Goal: Task Accomplishment & Management: Manage account settings

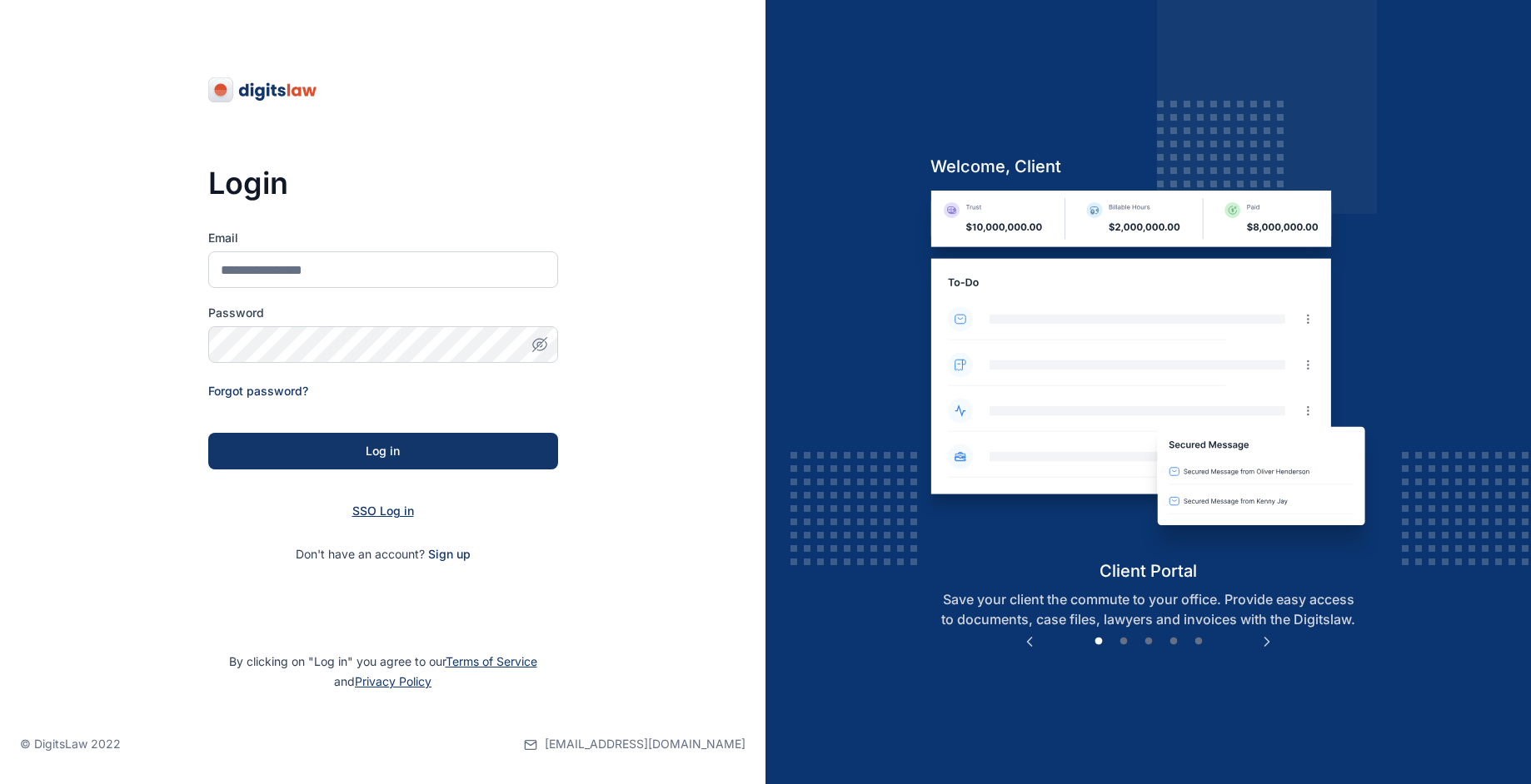
click at [395, 512] on span "SSO Log in" at bounding box center [383, 511] width 61 height 14
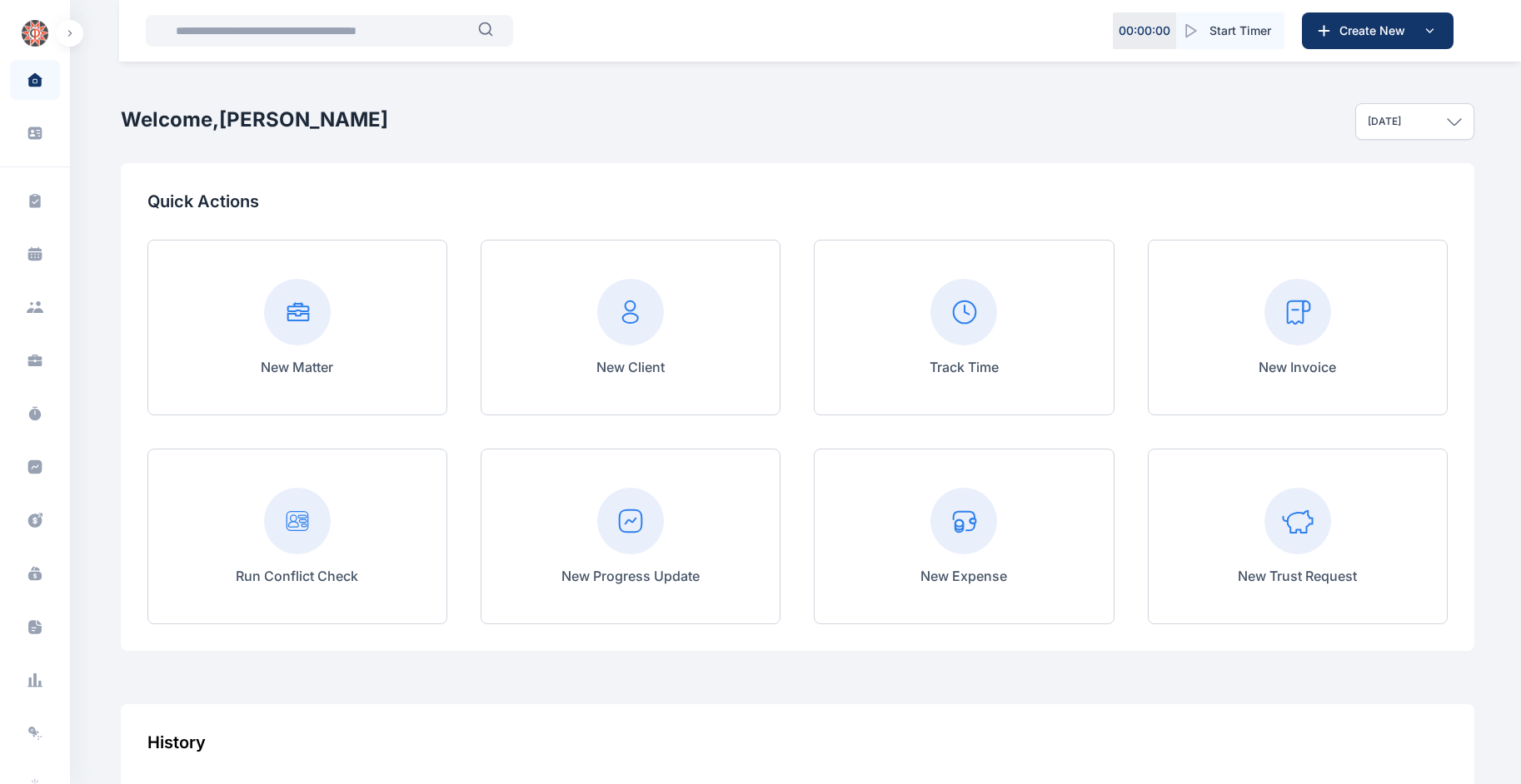
click at [306, 25] on input "text" at bounding box center [321, 31] width 313 height 33
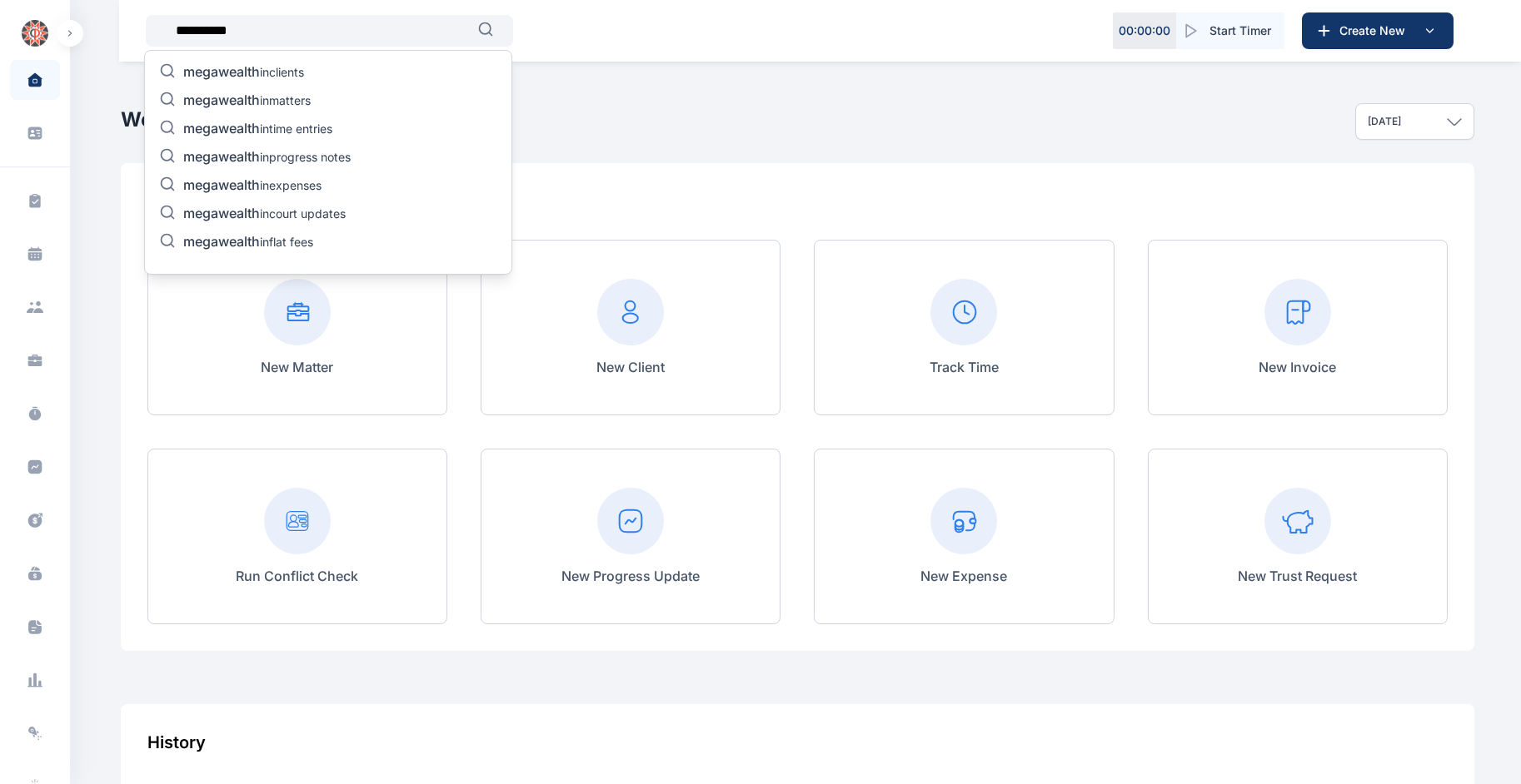
type input "**********"
click at [304, 98] on p "megawealth in matters" at bounding box center [247, 101] width 127 height 20
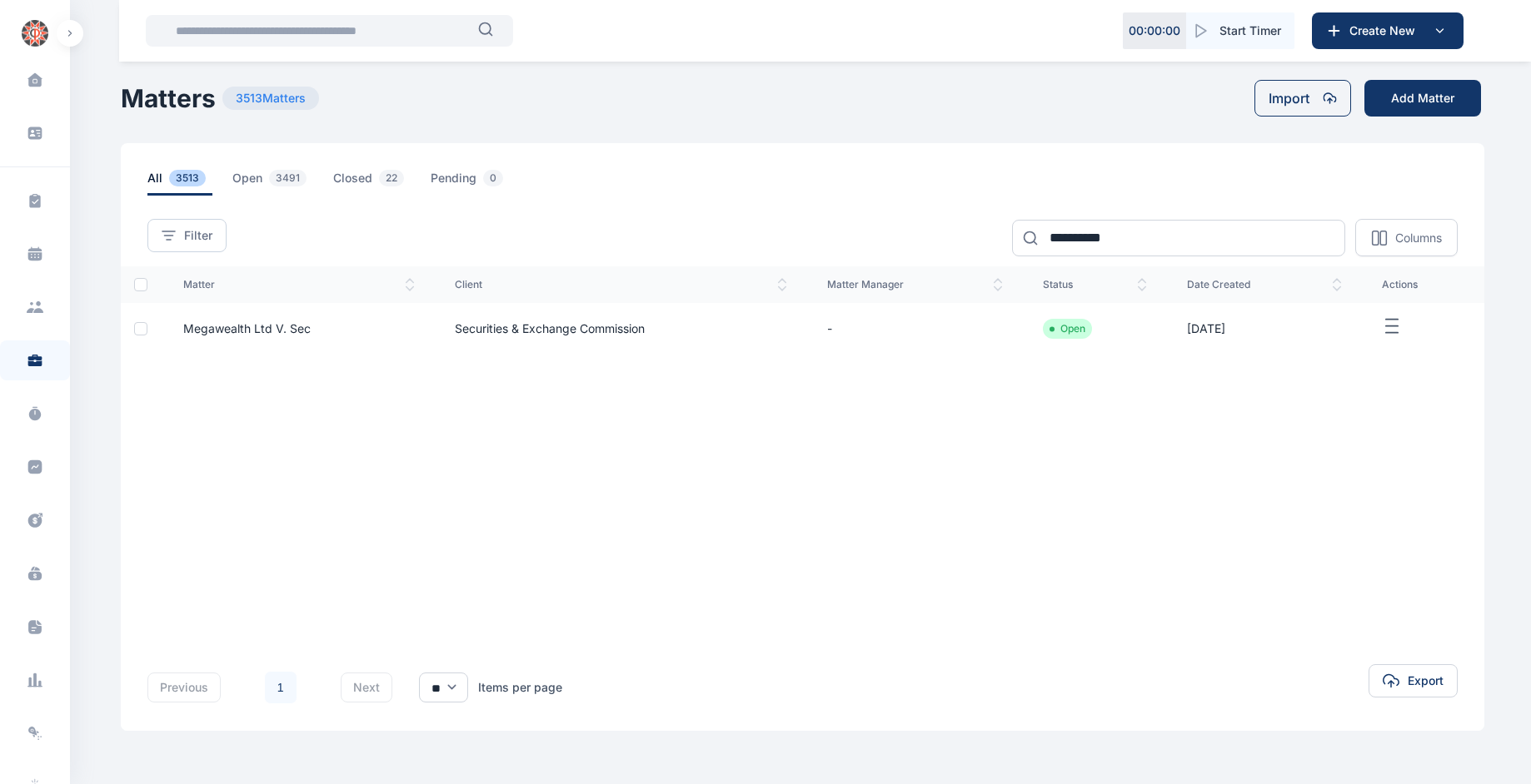
click at [538, 323] on td "Securities & Exchange Commission" at bounding box center [621, 329] width 372 height 52
click at [275, 326] on span "Megawealth Ltd V. Sec" at bounding box center [247, 328] width 127 height 14
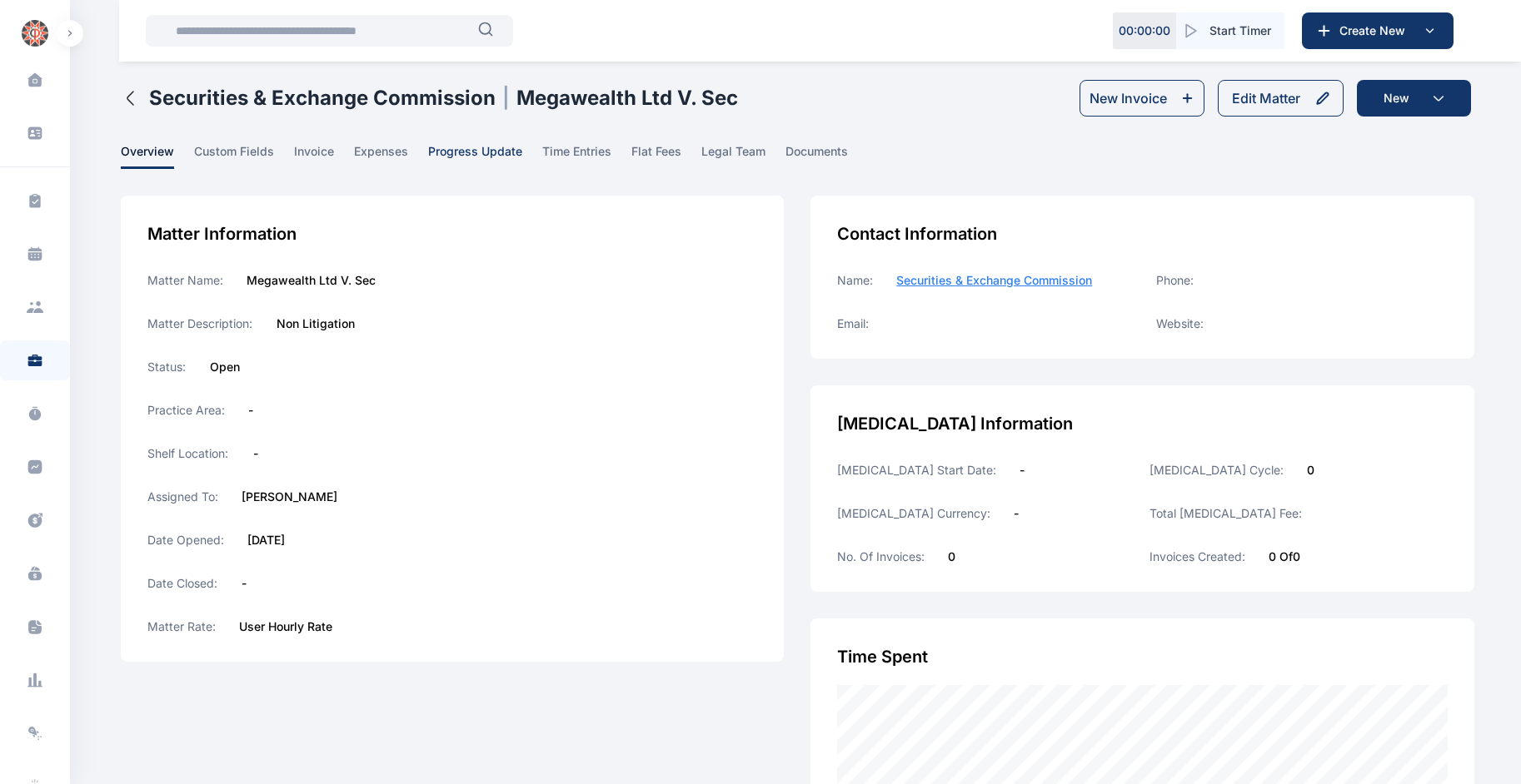
click at [449, 151] on span "progress update" at bounding box center [475, 156] width 94 height 26
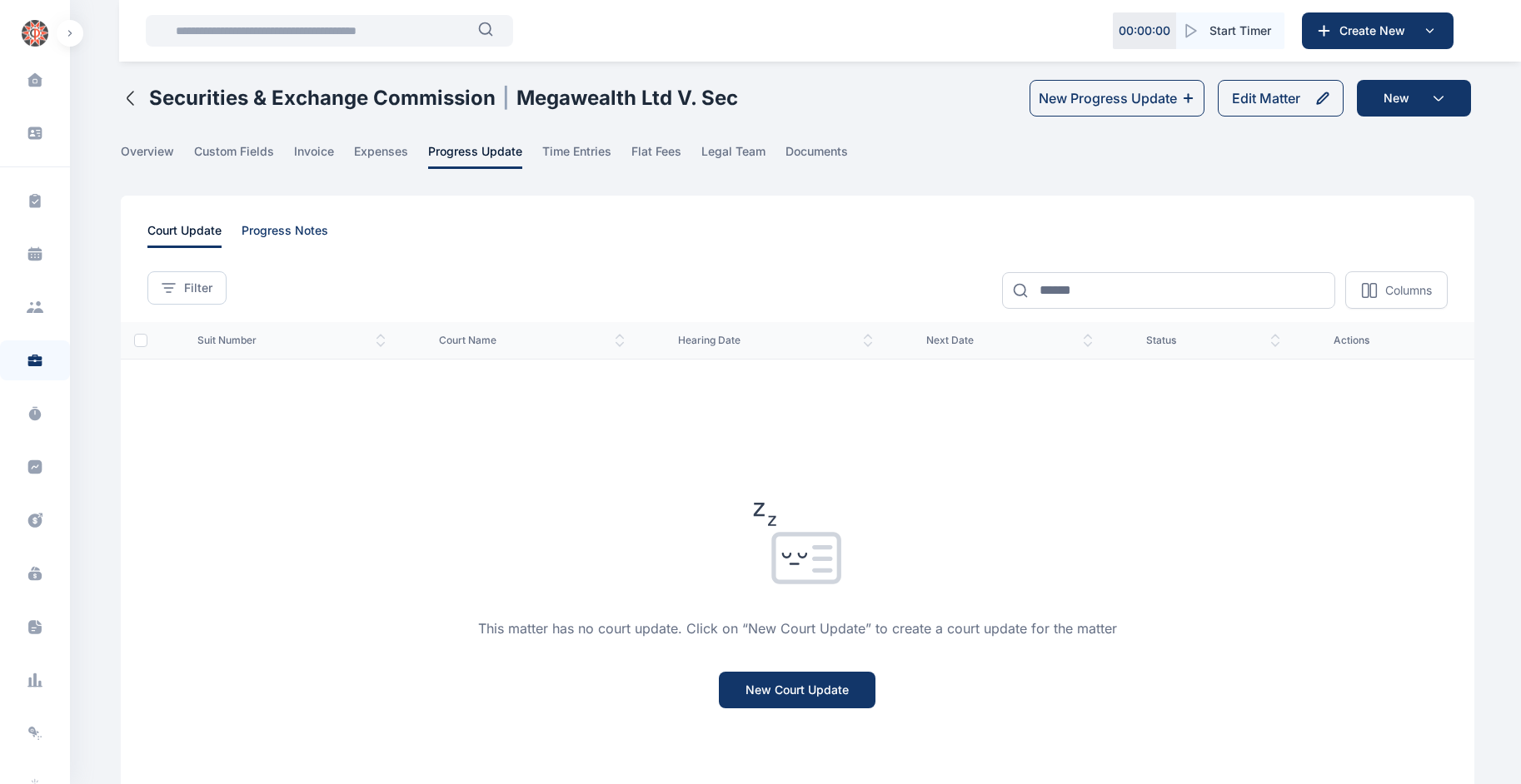
click at [283, 229] on span "progress notes" at bounding box center [285, 235] width 87 height 26
click at [229, 155] on span "custom fields" at bounding box center [234, 156] width 80 height 26
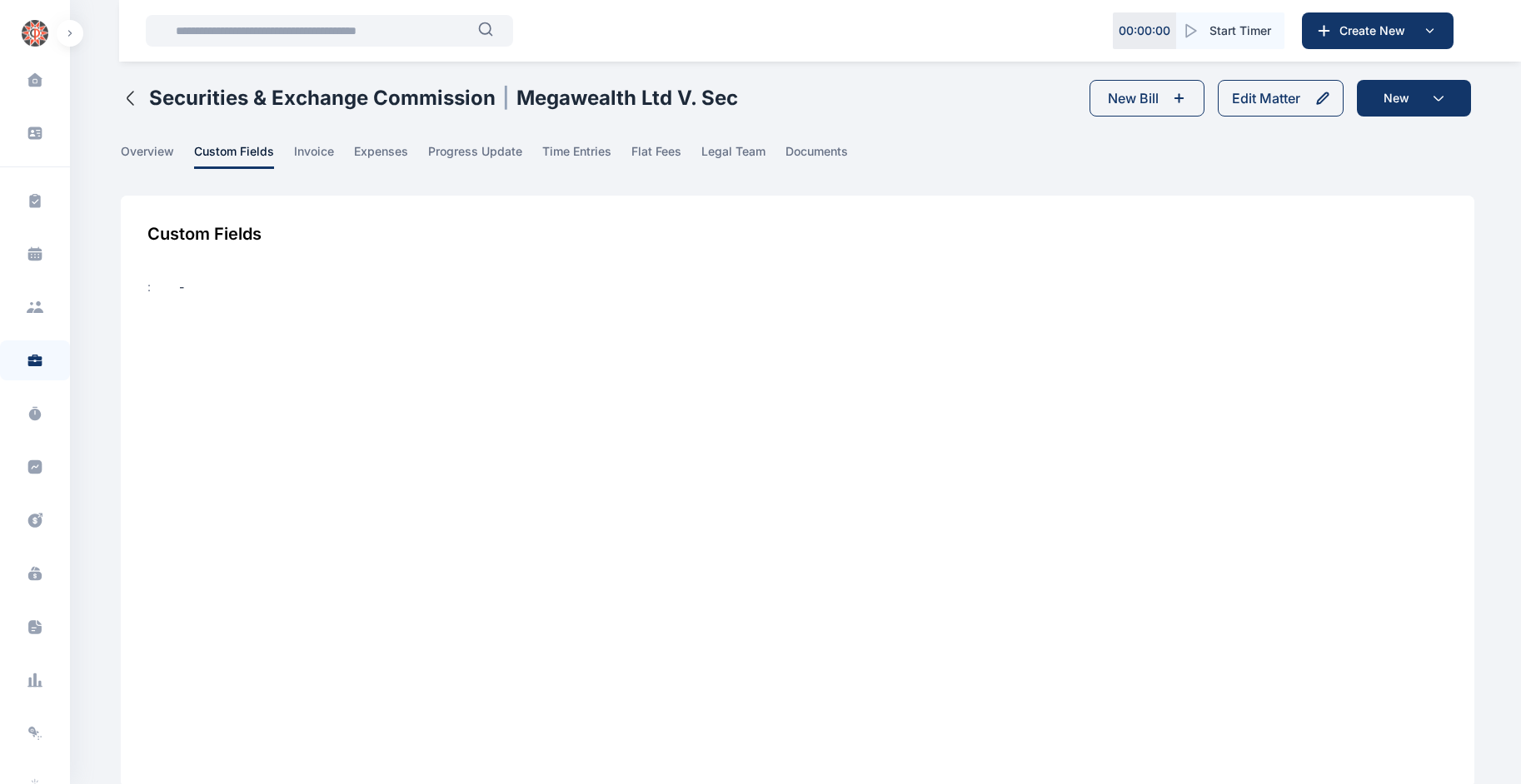
scroll to position [67, 0]
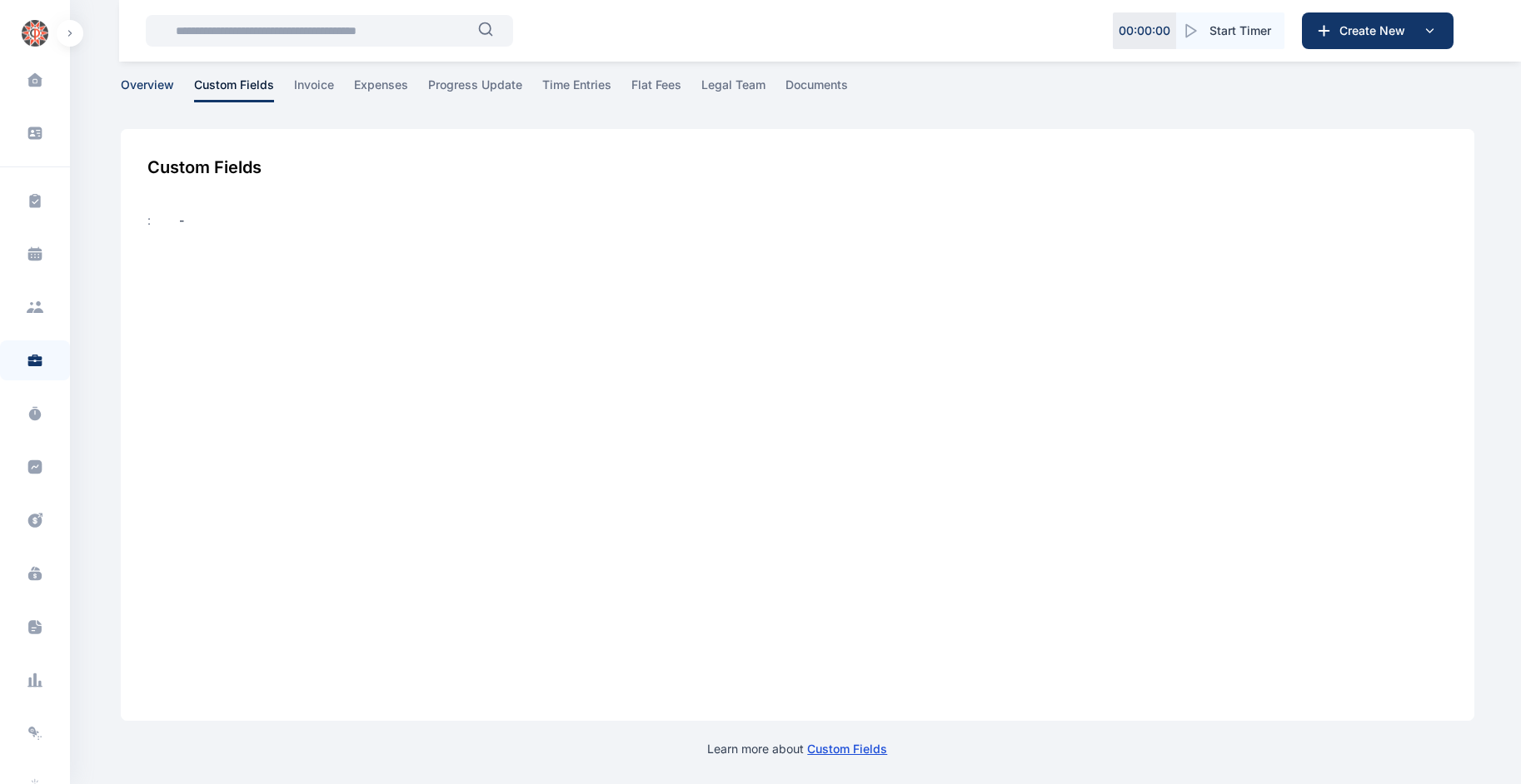
click at [136, 87] on span "overview" at bounding box center [147, 89] width 54 height 26
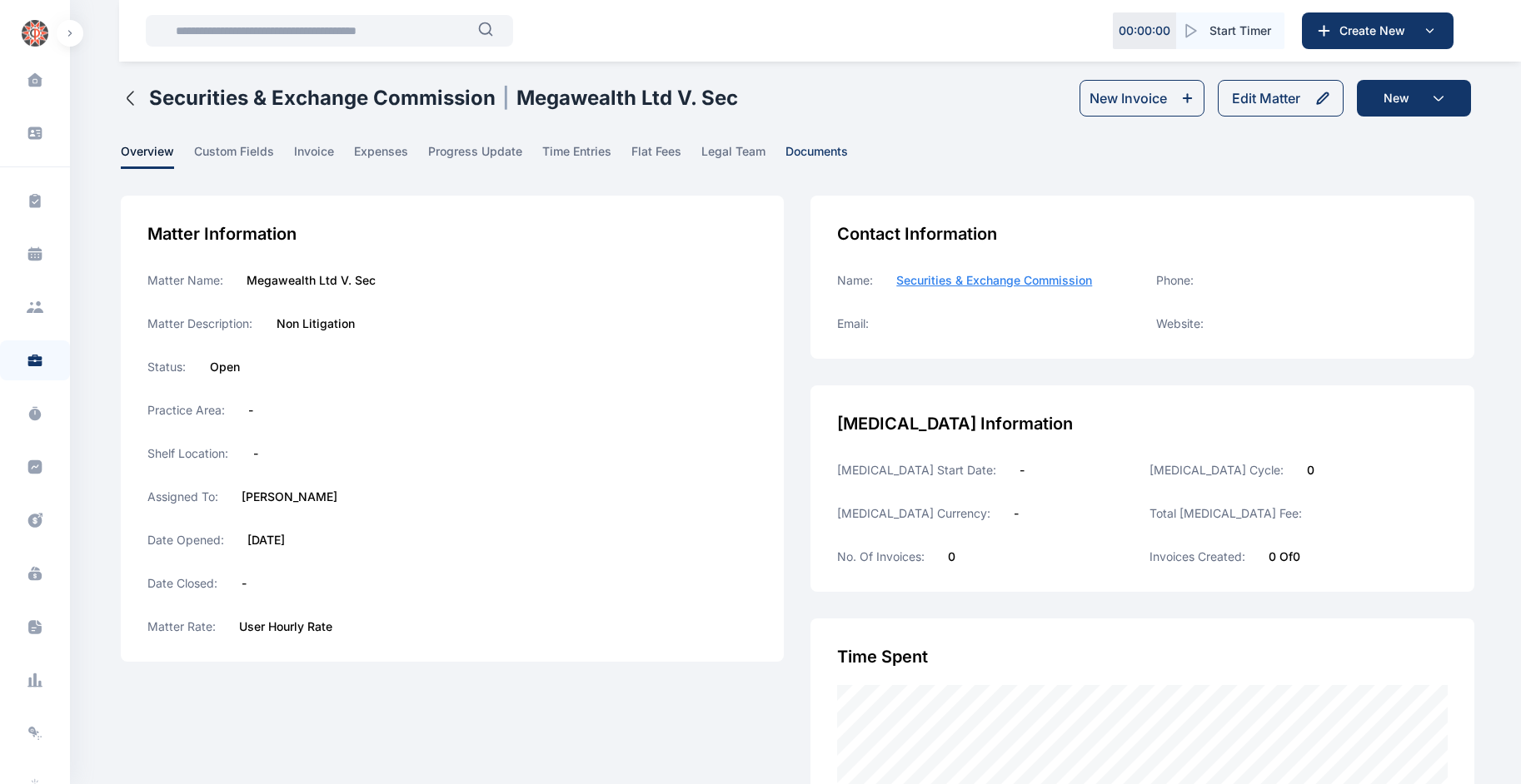
click at [805, 152] on span "documents" at bounding box center [816, 156] width 62 height 26
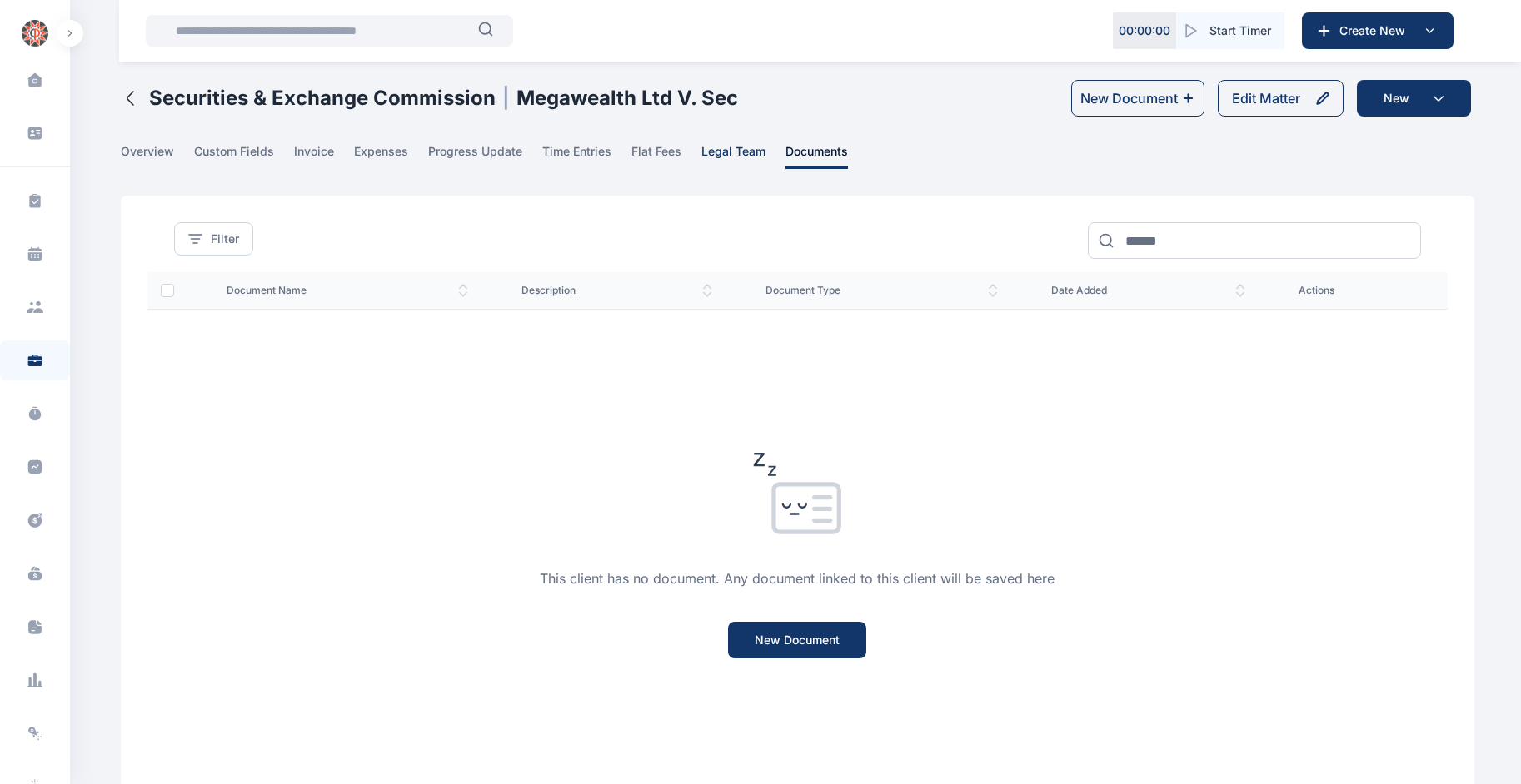
click at [738, 145] on span "legal team" at bounding box center [733, 156] width 64 height 26
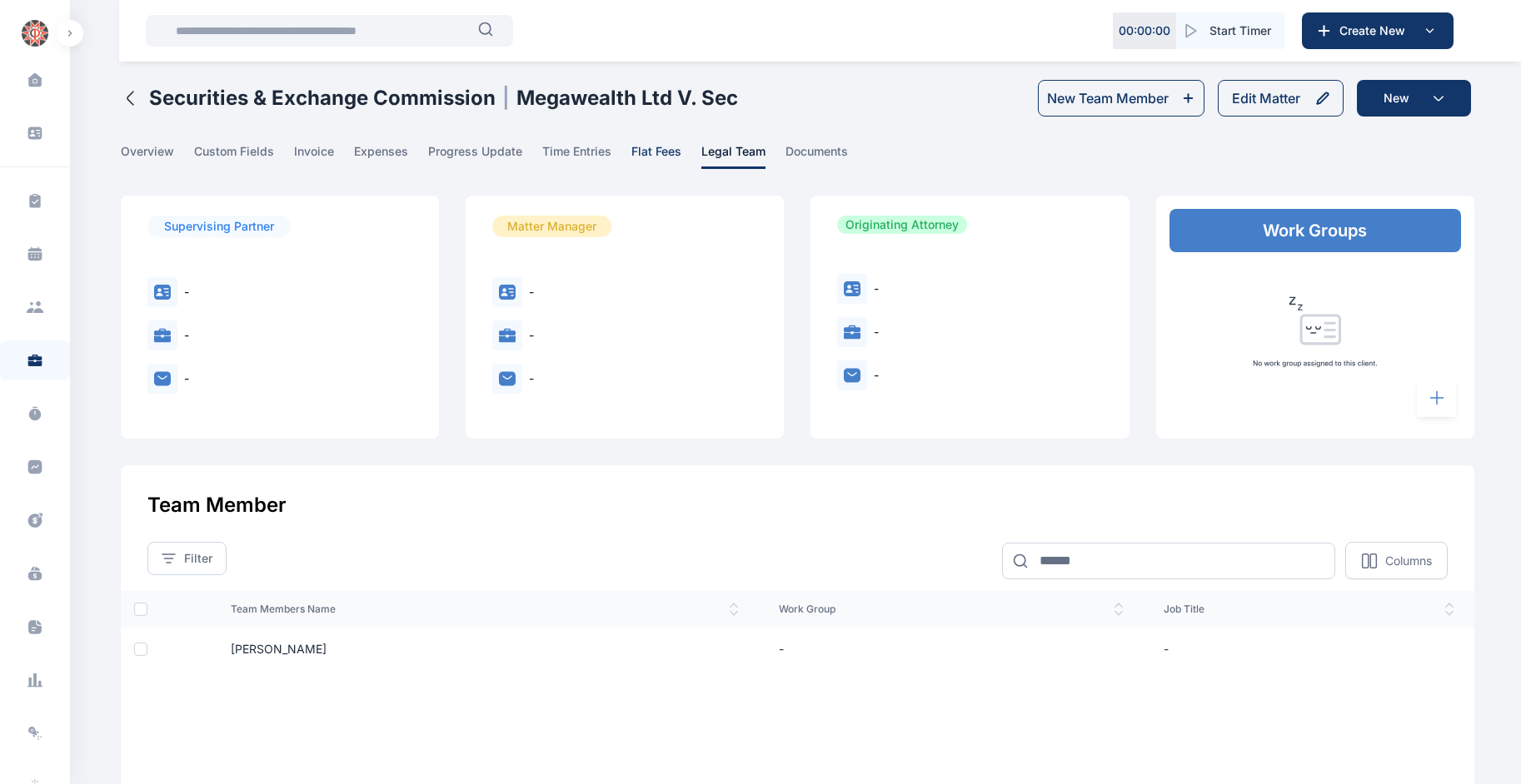
click at [665, 150] on span "flat fees" at bounding box center [656, 156] width 50 height 26
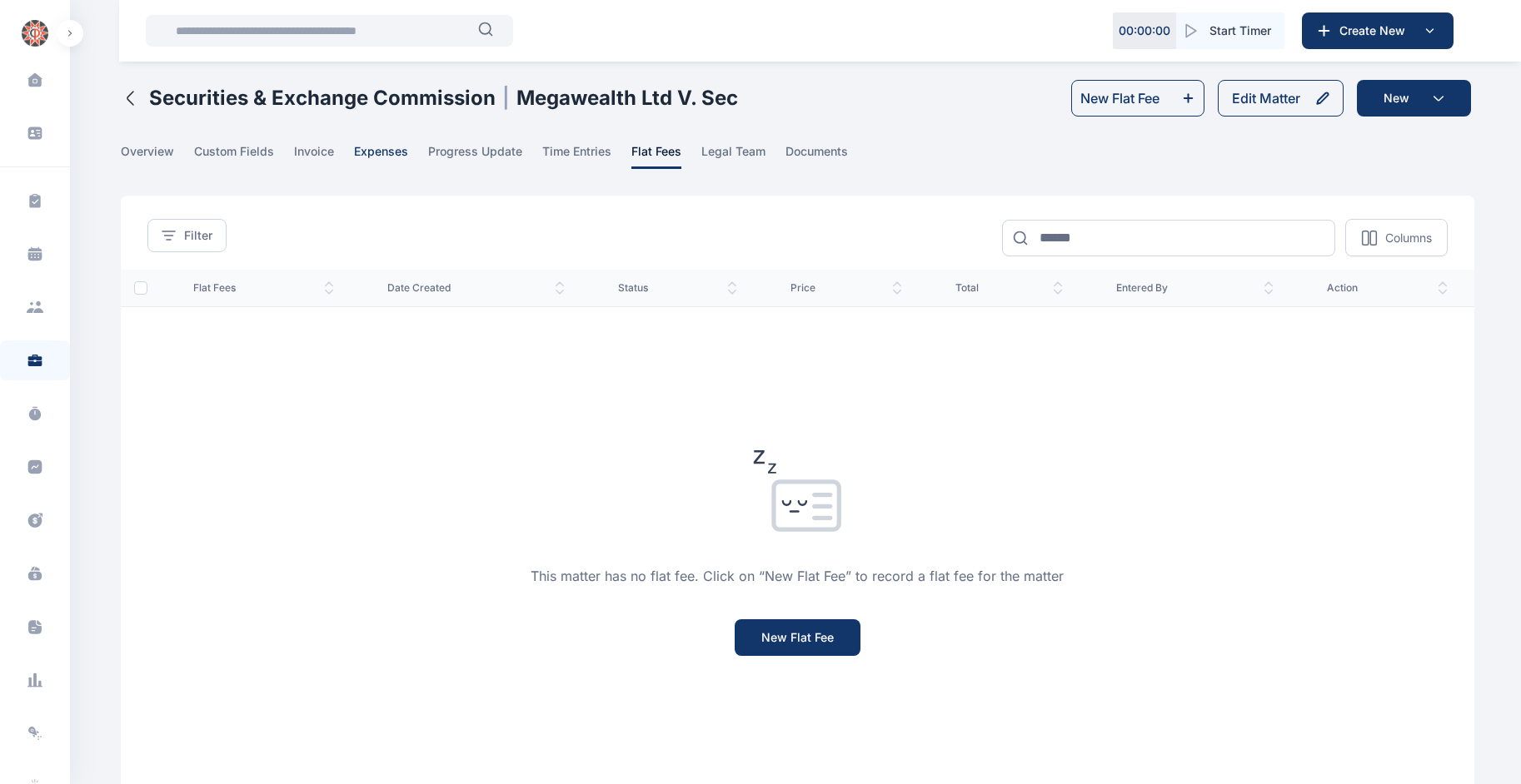
click at [372, 158] on span "expenses" at bounding box center [381, 156] width 55 height 26
click at [320, 158] on span "invoice" at bounding box center [314, 156] width 40 height 26
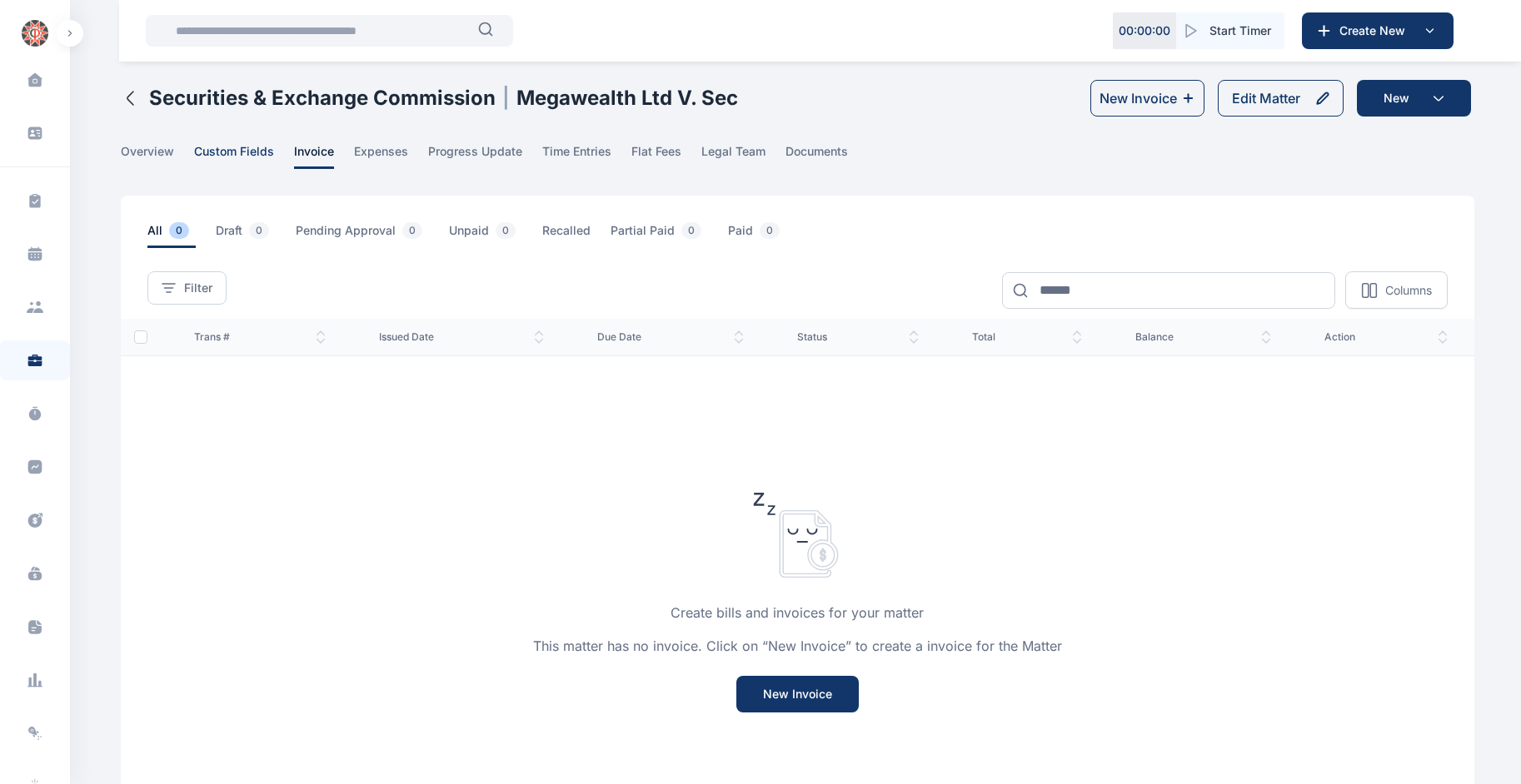
click at [206, 153] on span "custom fields" at bounding box center [234, 156] width 80 height 26
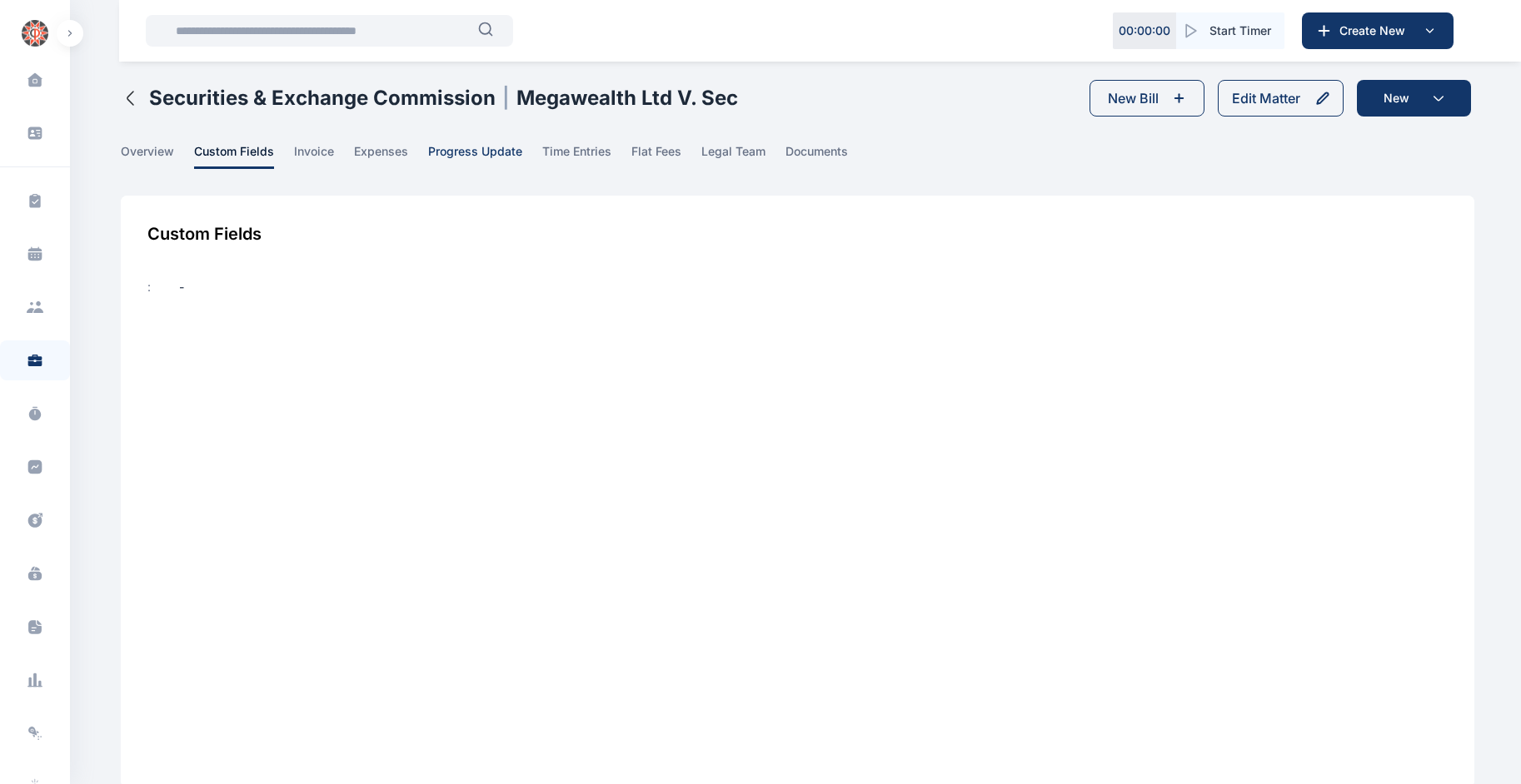
click at [454, 147] on span "progress update" at bounding box center [475, 156] width 94 height 26
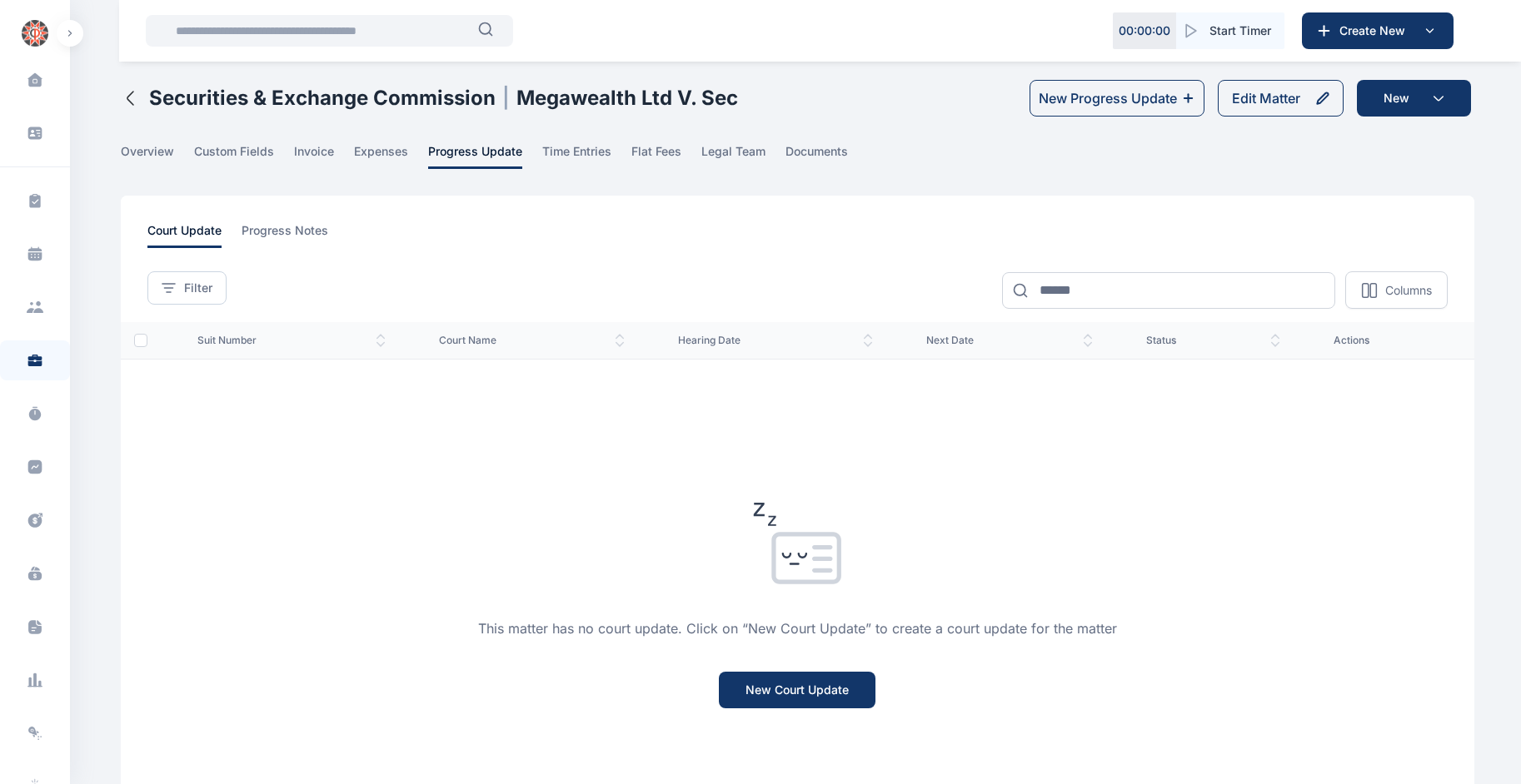
click at [488, 338] on span "court name" at bounding box center [532, 340] width 186 height 13
click at [696, 338] on span "hearing date" at bounding box center [776, 340] width 195 height 13
click at [947, 341] on span "next date" at bounding box center [1009, 340] width 166 height 13
click at [241, 153] on span "custom fields" at bounding box center [234, 156] width 80 height 26
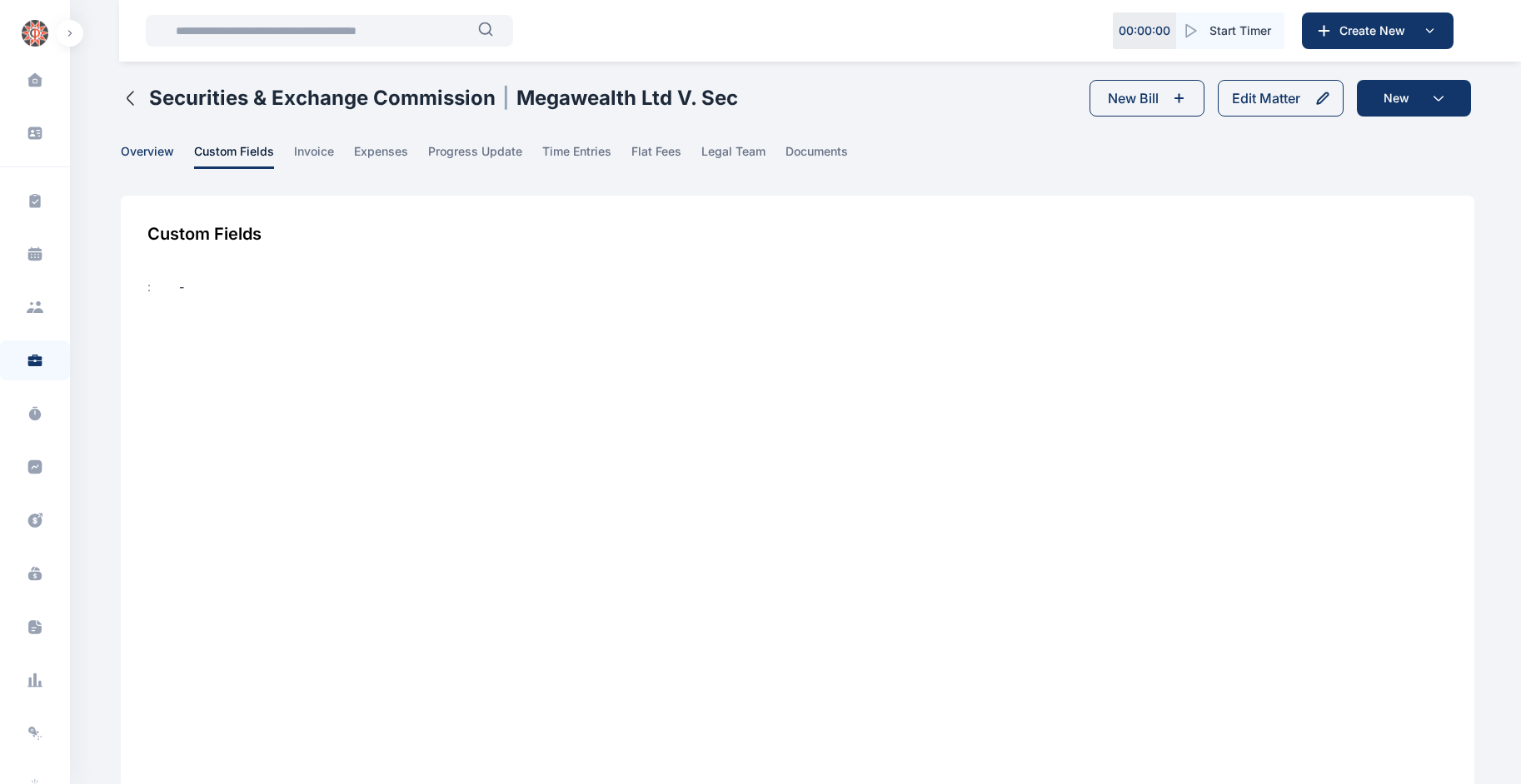
click at [151, 148] on span "overview" at bounding box center [147, 156] width 54 height 26
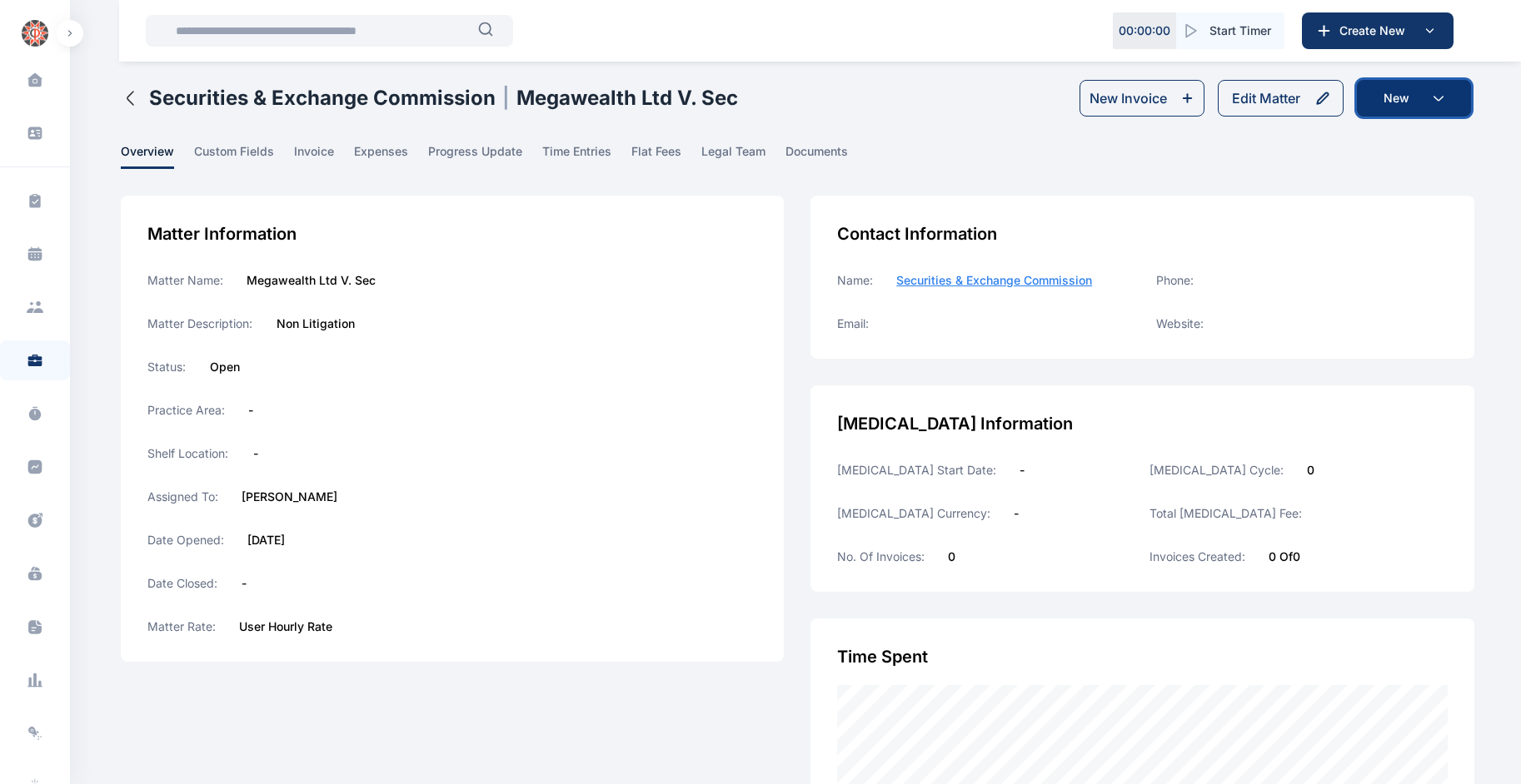
click at [1437, 101] on button "New" at bounding box center [1414, 98] width 114 height 36
